Goal: Task Accomplishment & Management: Use online tool/utility

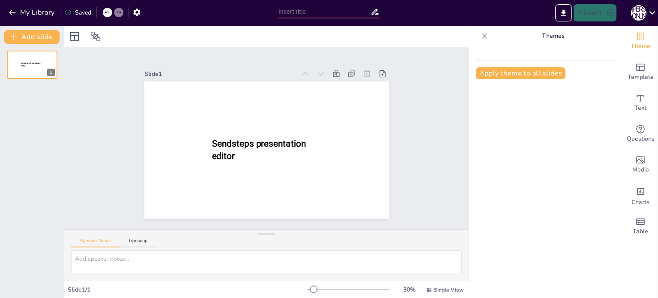
type input "New Sendsteps"
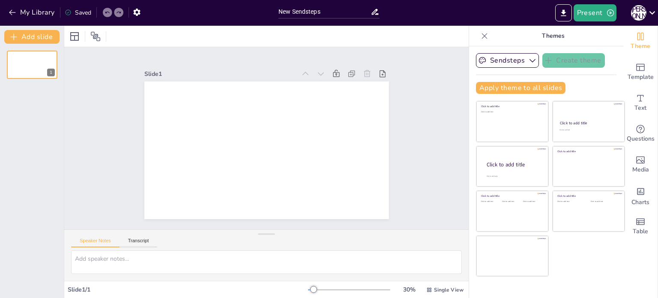
click at [360, 42] on div at bounding box center [266, 36] width 404 height 21
click at [146, 257] on textarea at bounding box center [266, 262] width 391 height 24
click at [446, 129] on div "Slide 1" at bounding box center [266, 138] width 404 height 182
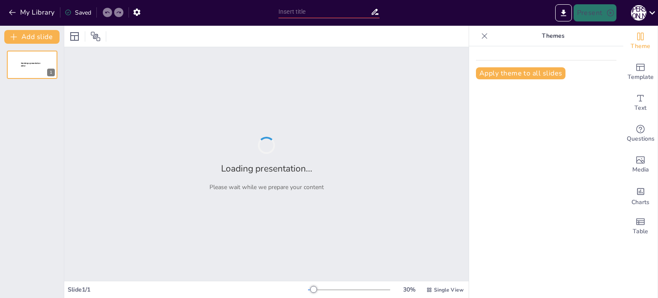
type input "New Sendsteps"
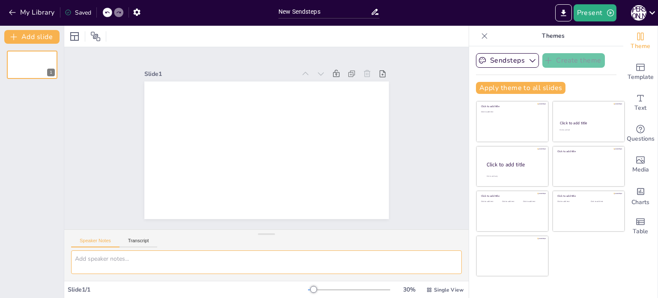
click at [101, 258] on textarea at bounding box center [266, 262] width 391 height 24
paste textarea "ТЕМА: Біологічні ризики та загрози, характер їхніх проявів. ПЛАН: 1. Біологічні…"
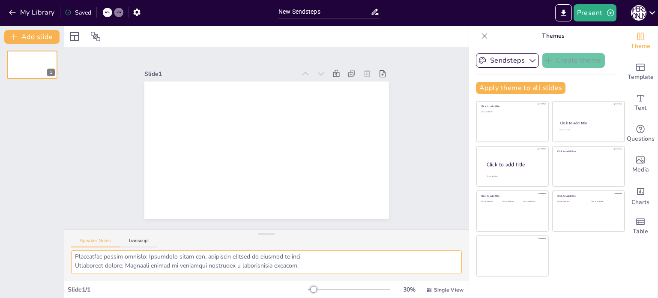
scroll to position [933, 0]
type textarea "ТЕМА: Біологічні ризики та загрози, характер їхніх проявів. ПЛАН: 1. Біологічні…"
click at [314, 12] on input "New Sendsteps" at bounding box center [324, 12] width 92 height 12
click at [416, 120] on div "Slide 1" at bounding box center [266, 138] width 404 height 182
click at [637, 40] on icon "Change the overall theme" at bounding box center [640, 37] width 6 height 8
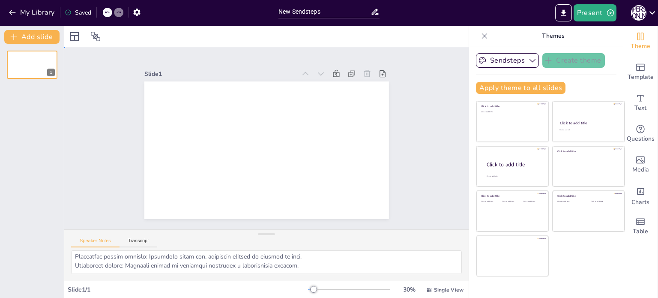
click at [406, 149] on div "Slide 1" at bounding box center [266, 137] width 293 height 161
click at [353, 257] on textarea at bounding box center [266, 262] width 391 height 24
click at [136, 239] on button "Transcript" at bounding box center [139, 242] width 38 height 9
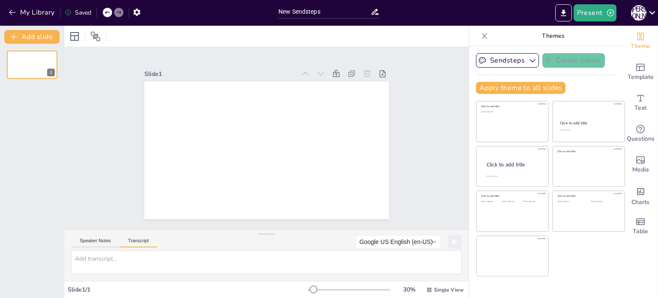
click at [136, 239] on button "Transcript" at bounding box center [139, 242] width 38 height 9
click at [89, 240] on button "Speaker Notes" at bounding box center [95, 242] width 48 height 9
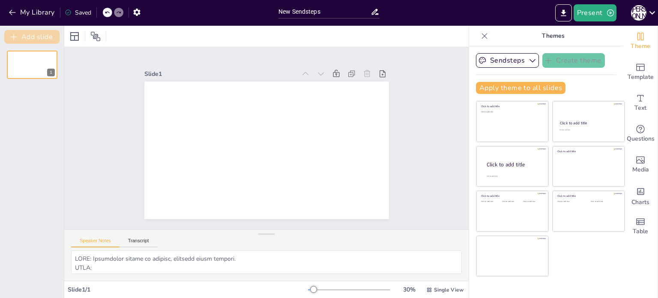
click at [27, 36] on button "Add slide" at bounding box center [31, 37] width 55 height 14
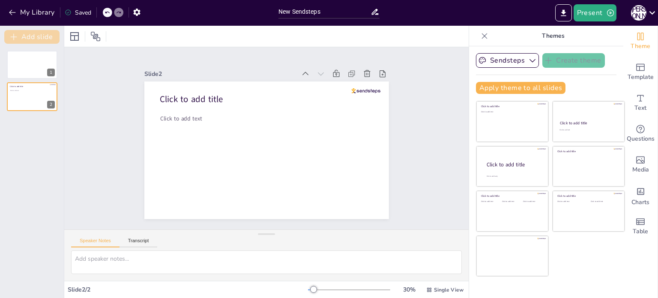
click at [27, 36] on button "Add slide" at bounding box center [31, 37] width 55 height 14
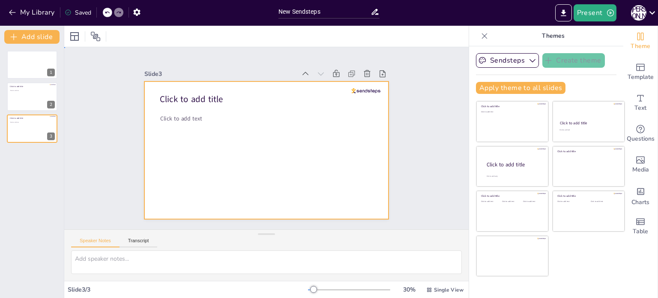
click at [190, 138] on div at bounding box center [261, 148] width 279 height 225
click at [74, 36] on div at bounding box center [74, 36] width 10 height 10
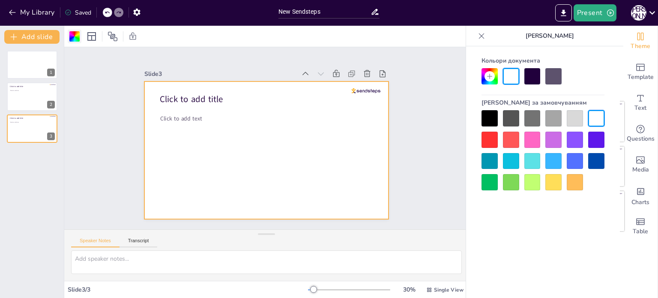
click at [74, 36] on div at bounding box center [74, 36] width 10 height 10
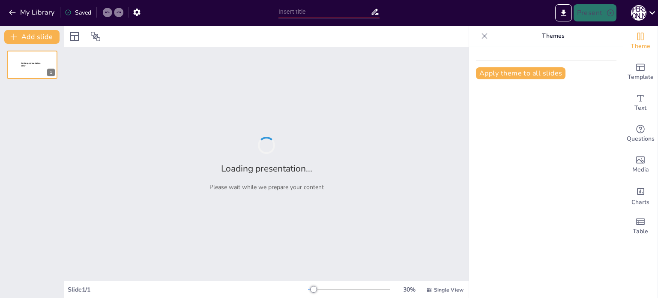
type input "New Sendsteps"
type input "Біологічні ризики: Від природних загроз до генетичних модифікацій"
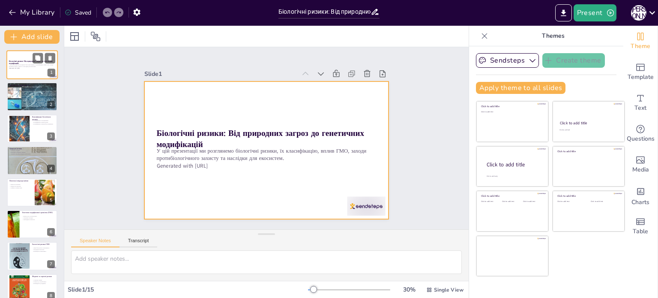
click at [28, 54] on div at bounding box center [31, 64] width 51 height 29
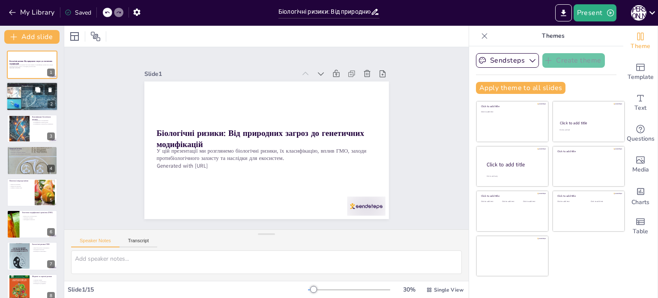
click at [28, 91] on div at bounding box center [31, 96] width 51 height 29
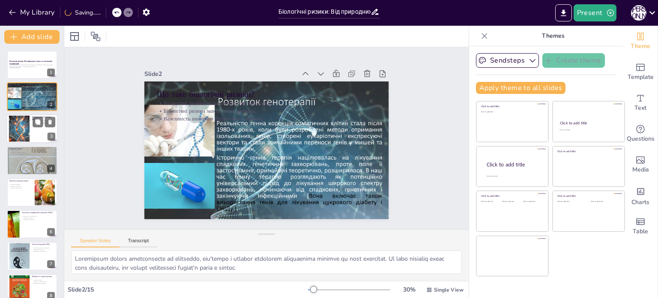
click at [24, 131] on div at bounding box center [20, 128] width 46 height 26
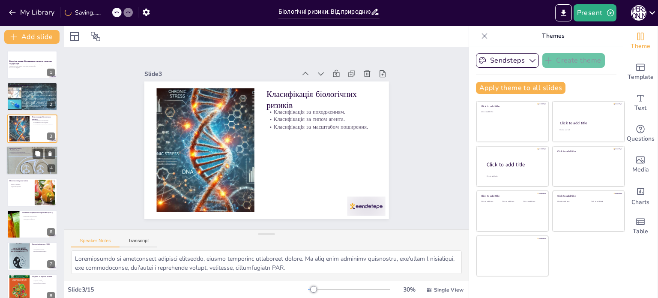
click at [21, 157] on div at bounding box center [31, 160] width 51 height 78
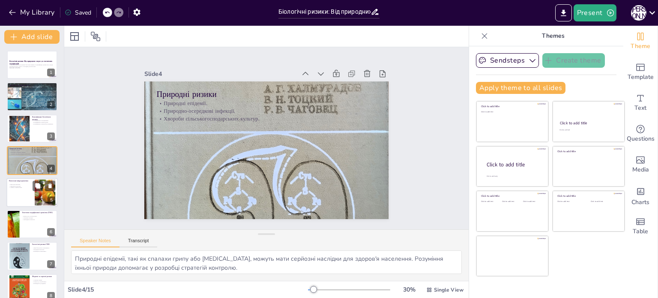
click at [21, 191] on div at bounding box center [31, 192] width 51 height 29
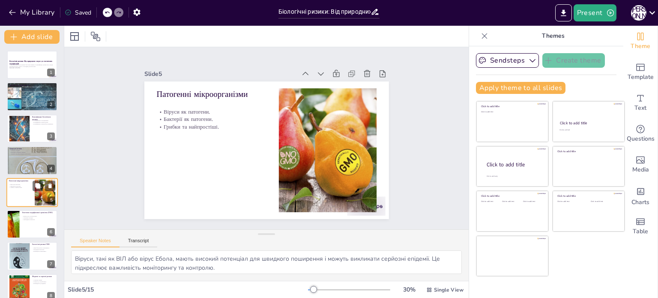
scroll to position [21, 0]
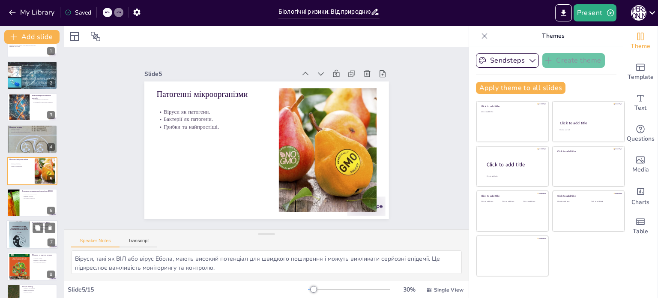
click at [18, 231] on div at bounding box center [19, 234] width 21 height 29
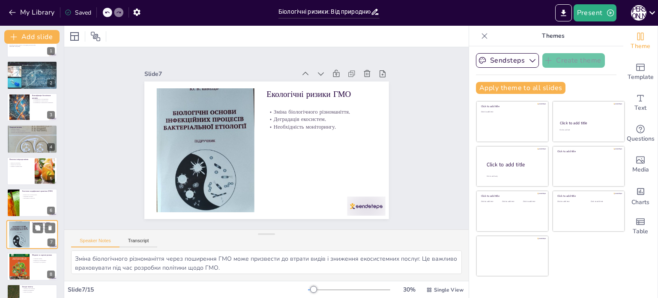
scroll to position [85, 0]
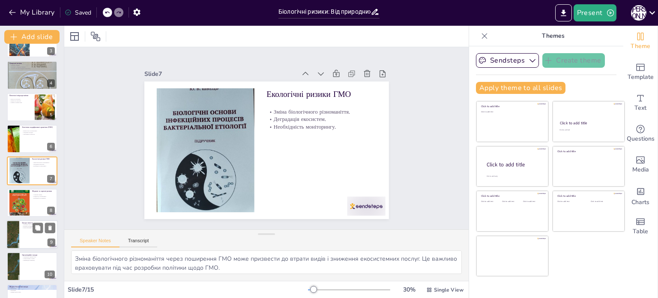
click at [24, 236] on div at bounding box center [31, 234] width 51 height 29
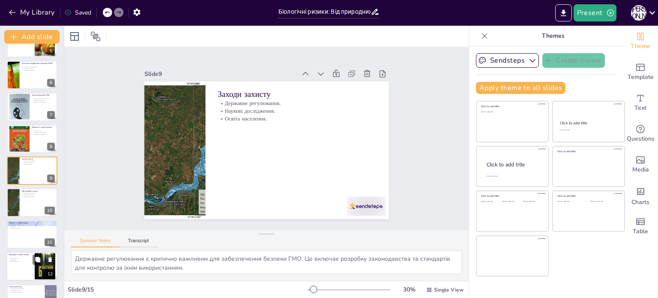
click at [23, 260] on p "Використання ЗІЗ." at bounding box center [20, 261] width 23 height 2
type textarea "Захист об'єктів, таких як лабораторії та виробничі приміщення, є критично важли…"
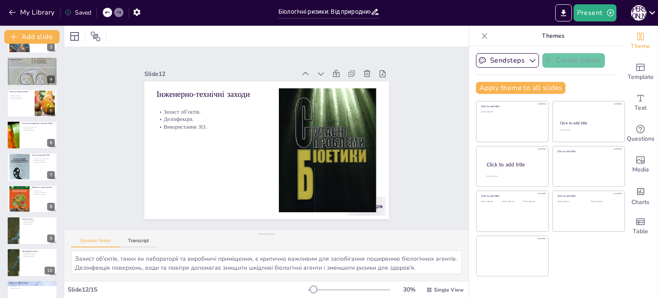
scroll to position [0, 0]
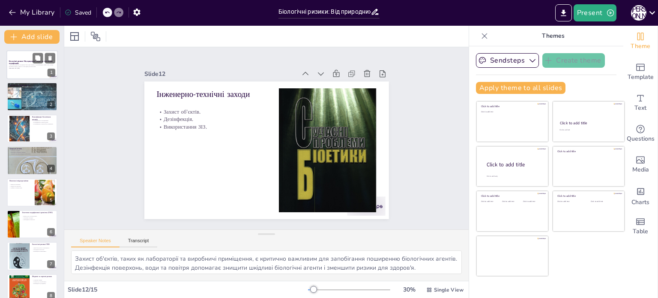
click at [26, 59] on div at bounding box center [31, 64] width 51 height 29
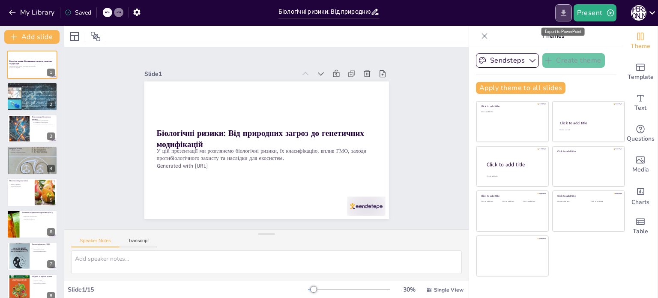
click at [563, 12] on icon "Export to PowerPoint" at bounding box center [563, 12] width 5 height 6
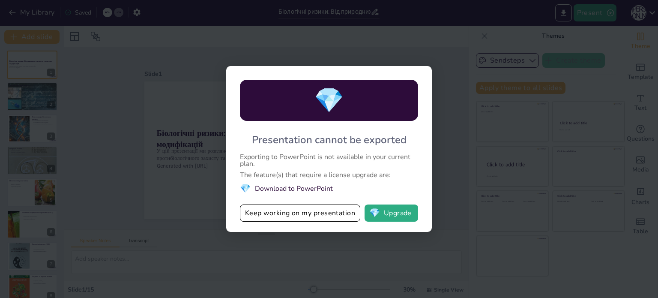
click at [451, 187] on div "💎 Presentation cannot be exported Exporting to PowerPoint is not available in y…" at bounding box center [329, 149] width 658 height 298
click at [444, 70] on div "💎 Presentation cannot be exported Exporting to PowerPoint is not available in y…" at bounding box center [329, 149] width 658 height 298
click at [282, 188] on li "💎 Download to PowerPoint" at bounding box center [329, 188] width 178 height 12
click at [327, 186] on li "💎 Download to PowerPoint" at bounding box center [329, 188] width 178 height 12
click at [295, 214] on button "Keep working on my presentation" at bounding box center [300, 212] width 120 height 17
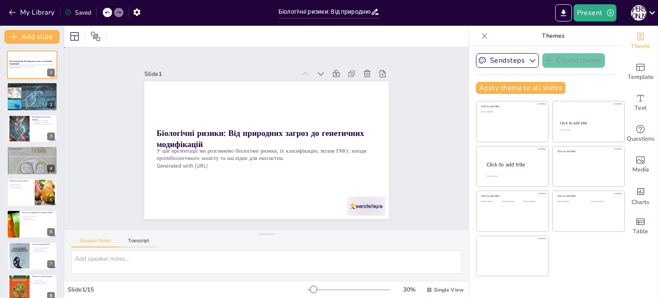
click at [428, 90] on div "Slide 1 Біологічні ризики: Від природних загроз до генетичних модифікацій У цій…" at bounding box center [266, 138] width 404 height 182
click at [32, 97] on div at bounding box center [31, 96] width 51 height 29
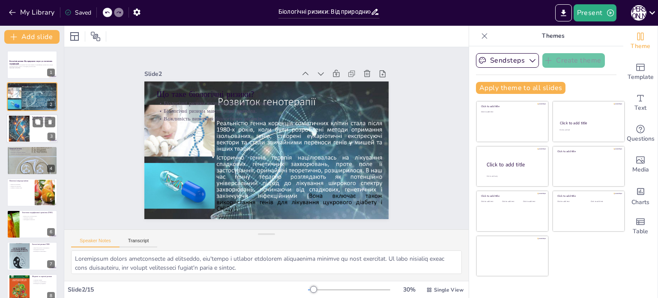
click at [25, 135] on div at bounding box center [20, 128] width 46 height 26
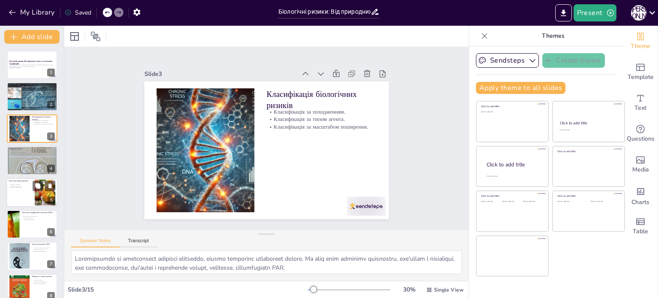
click at [20, 186] on p "Грибки та найпростіші." at bounding box center [20, 187] width 23 height 2
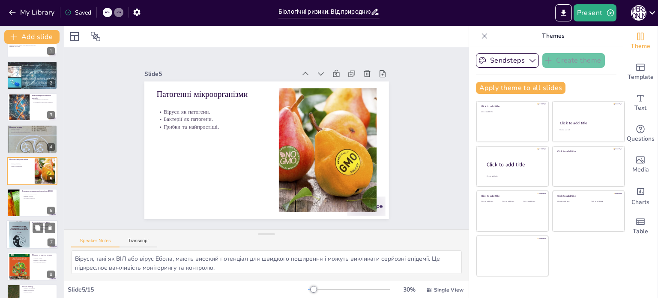
click at [29, 238] on div at bounding box center [19, 234] width 21 height 29
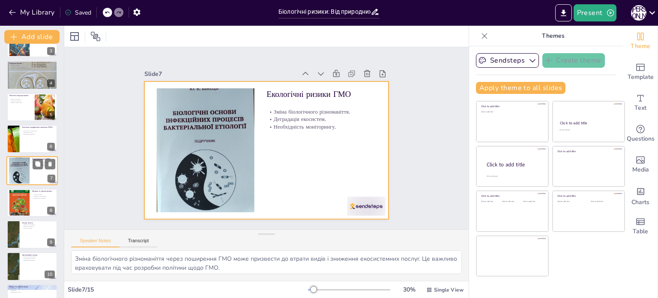
click at [34, 175] on div at bounding box center [31, 170] width 51 height 29
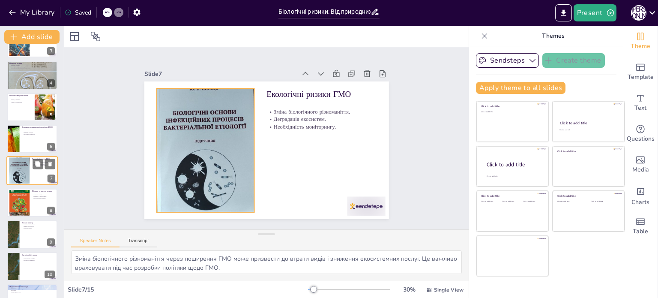
click at [29, 165] on div at bounding box center [19, 170] width 21 height 29
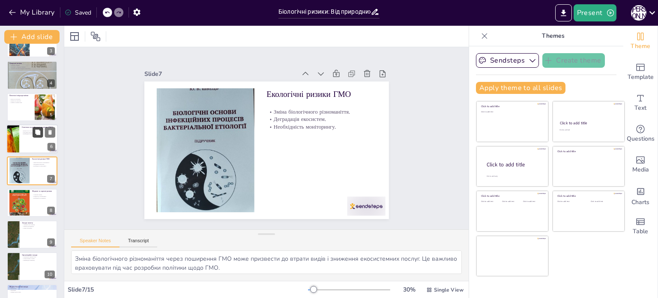
click at [35, 127] on button at bounding box center [38, 132] width 10 height 10
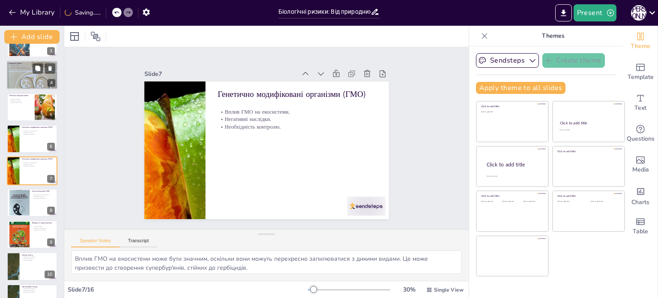
click at [27, 76] on div at bounding box center [31, 75] width 51 height 78
type textarea "Природні епідемії, такі як спалахи грипу або COVID-19, можуть мати серйозні нас…"
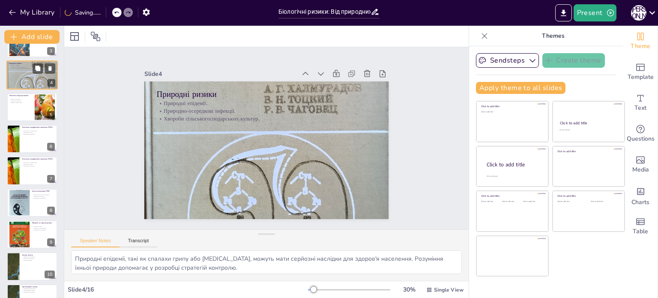
scroll to position [0, 0]
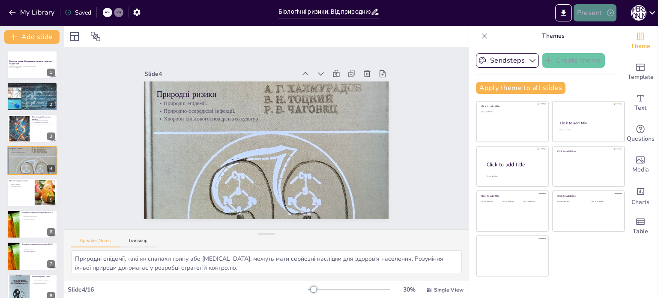
click at [589, 13] on button "Present" at bounding box center [595, 12] width 43 height 17
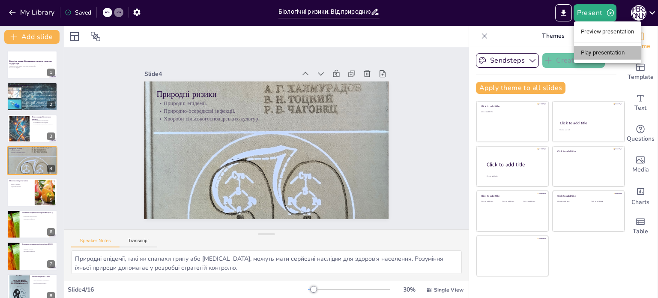
click at [616, 50] on li "Play presentation" at bounding box center [607, 53] width 67 height 14
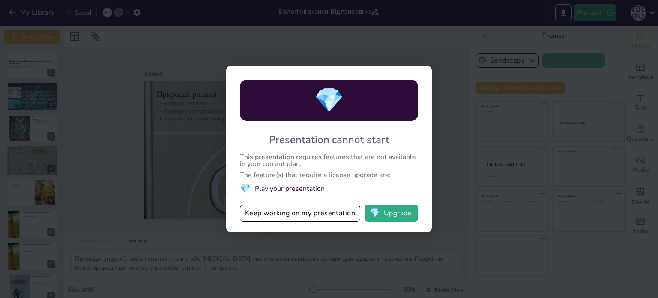
click at [295, 186] on li "💎 Play your presentation" at bounding box center [329, 188] width 178 height 12
click at [324, 214] on button "Keep working on my presentation" at bounding box center [300, 212] width 120 height 17
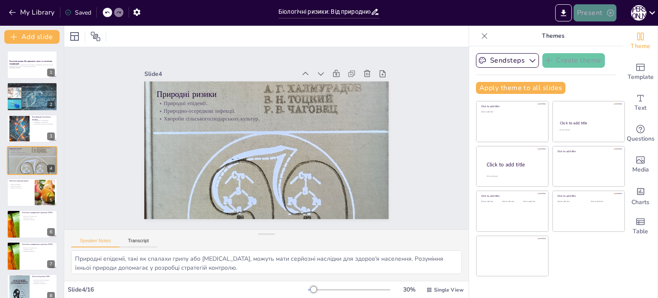
click at [610, 12] on icon "button" at bounding box center [610, 13] width 9 height 9
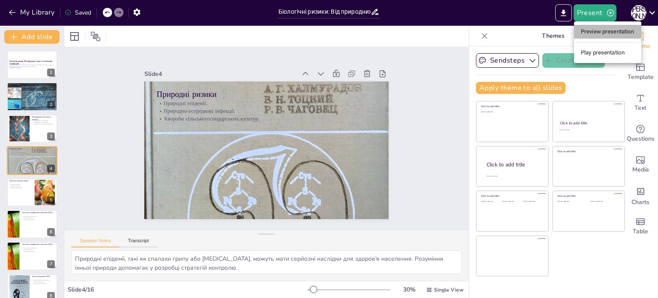
click at [603, 30] on li "Preview presentation" at bounding box center [607, 32] width 67 height 14
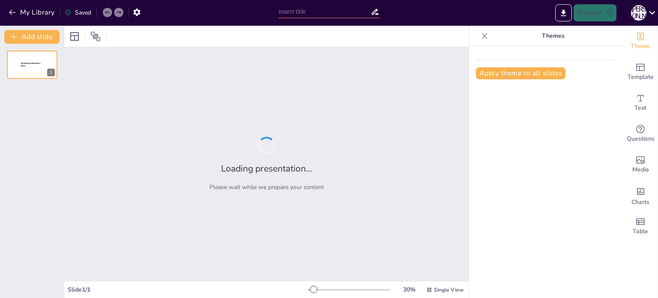
type input "Біологічні ризики: Від природних загроз до генетичних модифікацій"
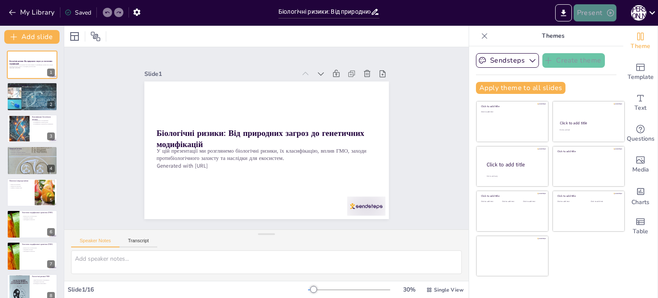
click at [603, 10] on button "Present" at bounding box center [595, 12] width 43 height 17
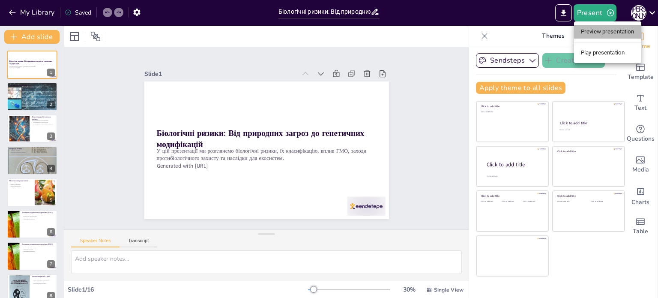
click at [595, 30] on li "Preview presentation" at bounding box center [607, 32] width 67 height 14
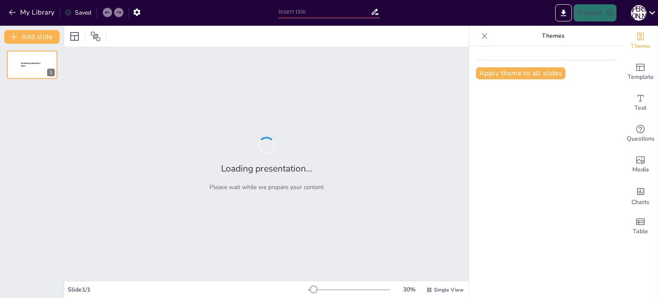
type input "Біологічні ризики: Від природних загроз до генетичних модифікацій"
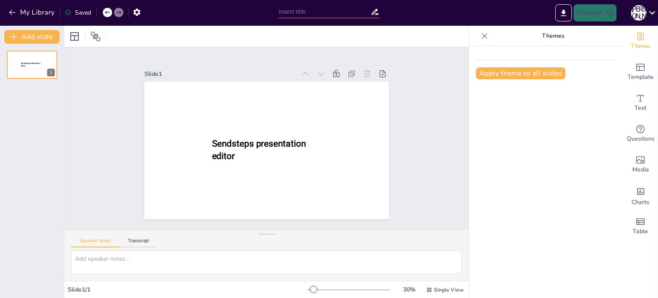
type input "Біологічні ризики: Від природних загроз до генетичних модифікацій"
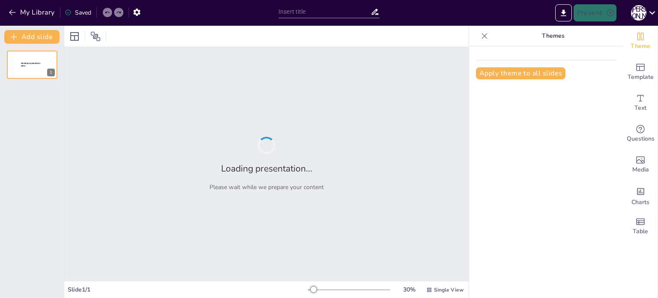
type input "Біологічні ризики: Від природних загроз до генетичних модифікацій"
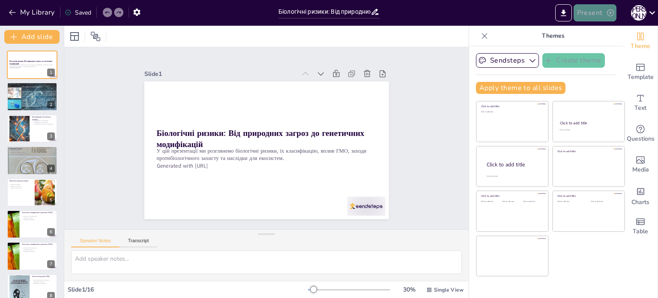
click at [605, 12] on button "Present" at bounding box center [595, 12] width 43 height 17
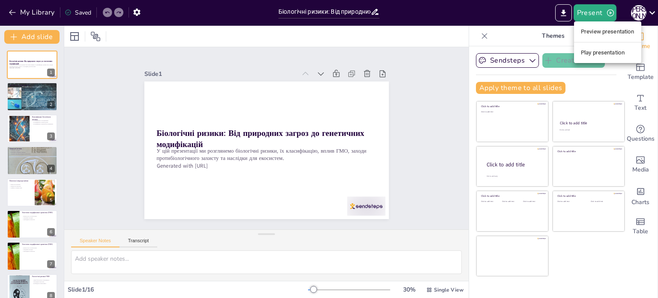
click at [562, 11] on div at bounding box center [329, 149] width 658 height 298
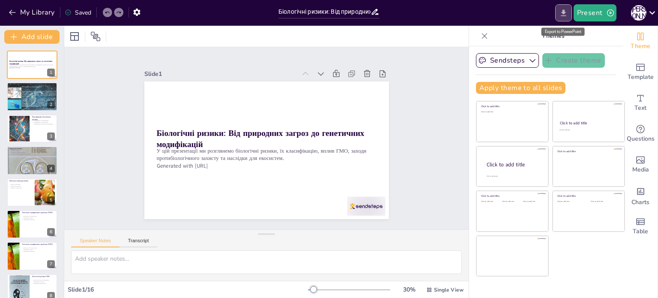
click at [564, 12] on icon "Export to PowerPoint" at bounding box center [563, 12] width 5 height 6
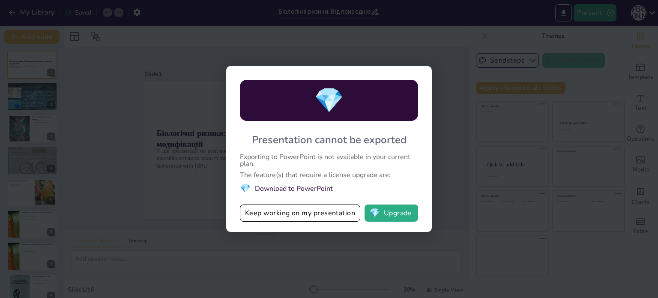
click at [302, 190] on li "💎 Download to PowerPoint" at bounding box center [329, 188] width 178 height 12
click at [391, 212] on button "💎 Upgrade" at bounding box center [392, 212] width 54 height 17
